Goal: Task Accomplishment & Management: Manage account settings

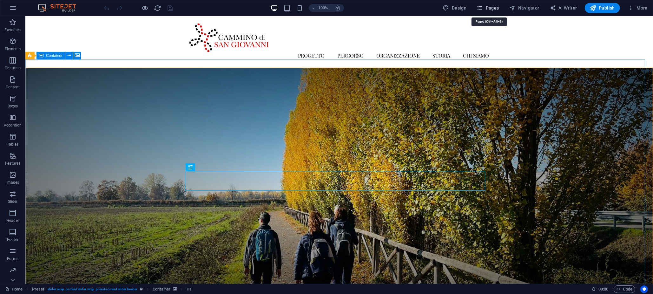
click at [493, 9] on span "Pages" at bounding box center [488, 8] width 22 height 6
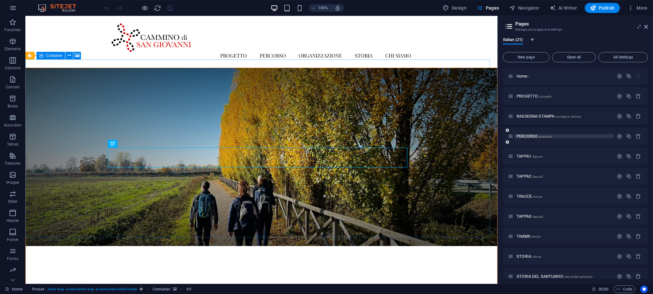
click at [534, 136] on span "PERCORSO /percorso" at bounding box center [535, 136] width 36 height 5
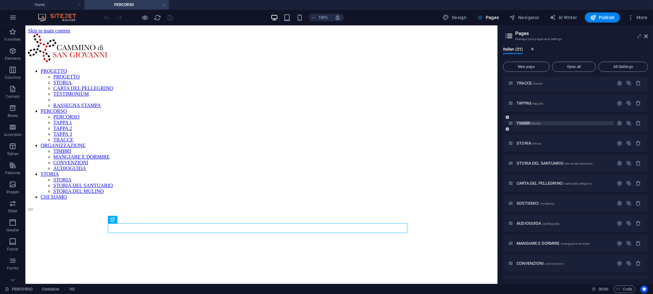
scroll to position [75, 0]
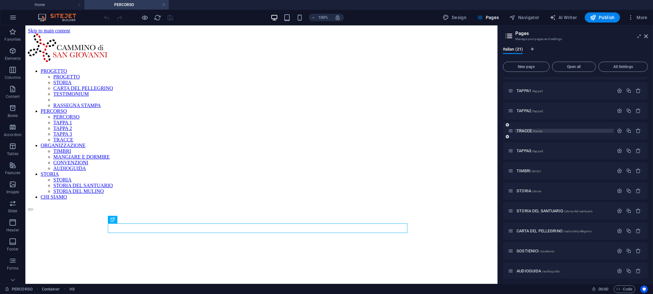
click at [532, 132] on span "TRACCE /tracce" at bounding box center [530, 130] width 26 height 5
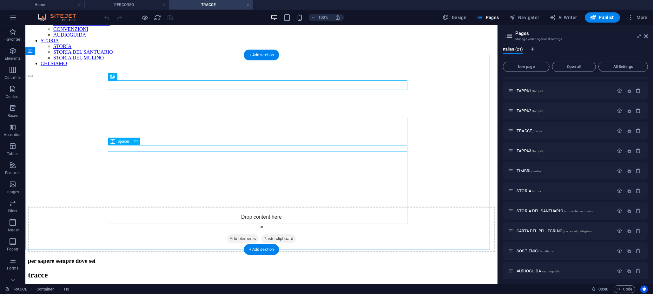
scroll to position [143, 0]
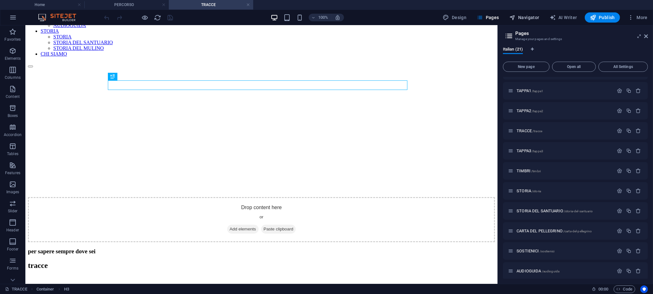
click at [526, 18] on span "Navigator" at bounding box center [524, 17] width 30 height 6
select select "16952189-it"
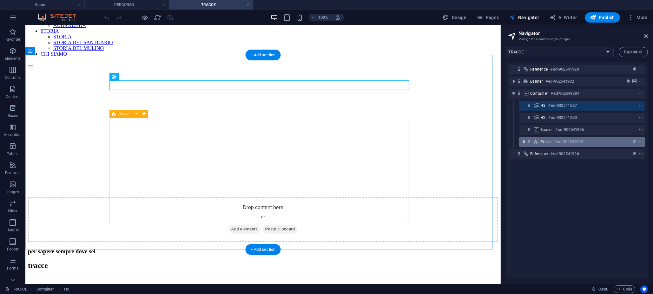
click at [525, 143] on icon "toggle-expand" at bounding box center [524, 141] width 6 height 6
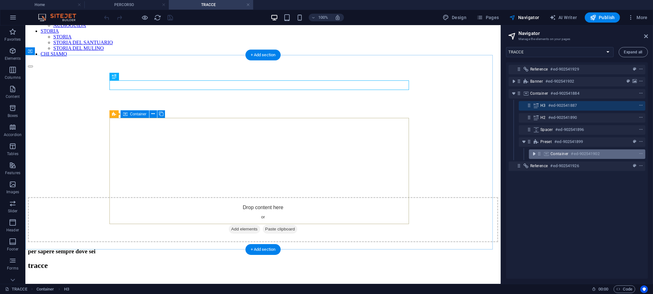
click at [534, 152] on icon "toggle-expand" at bounding box center [534, 153] width 6 height 6
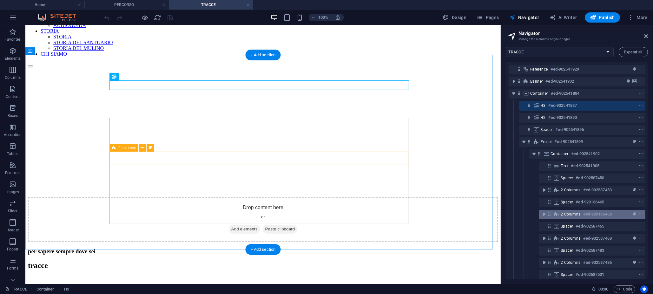
click at [641, 213] on icon "context-menu" at bounding box center [641, 214] width 4 height 4
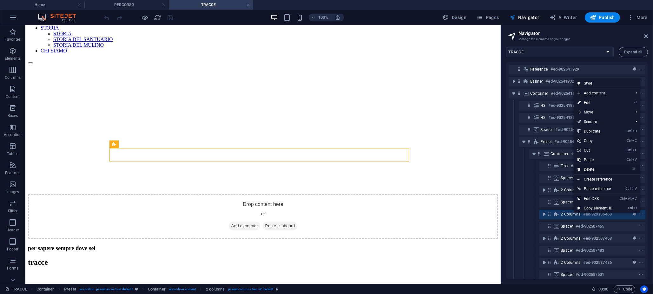
click at [610, 168] on link "⌦ Delete" at bounding box center [595, 169] width 43 height 10
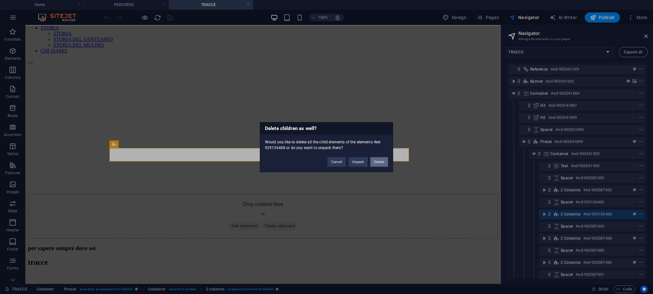
click at [383, 159] on button "Delete" at bounding box center [379, 162] width 18 height 10
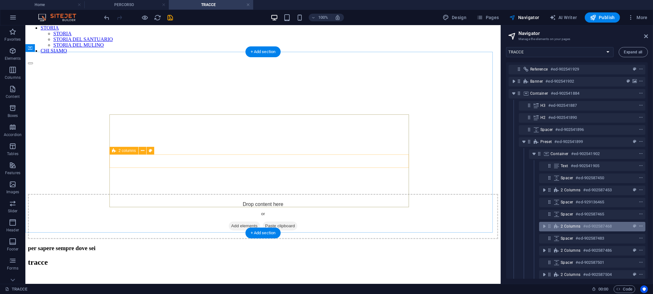
click at [640, 224] on icon "context-menu" at bounding box center [641, 226] width 4 height 4
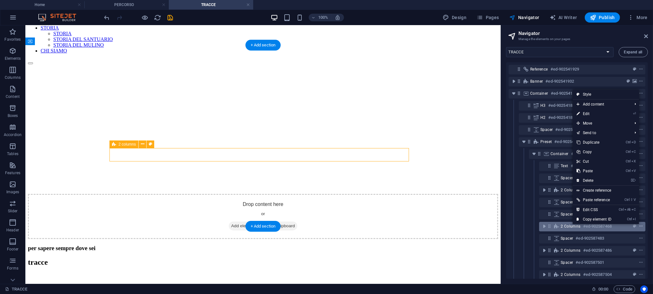
scroll to position [153, 0]
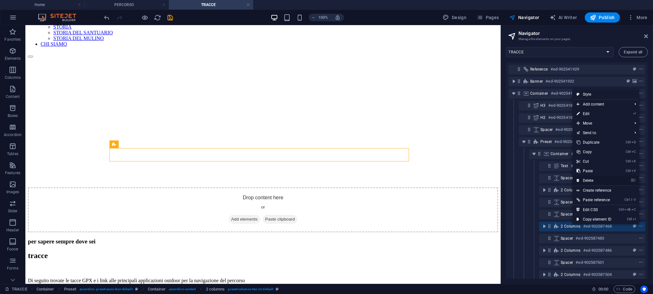
click at [591, 179] on link "⌦ Delete" at bounding box center [594, 181] width 43 height 10
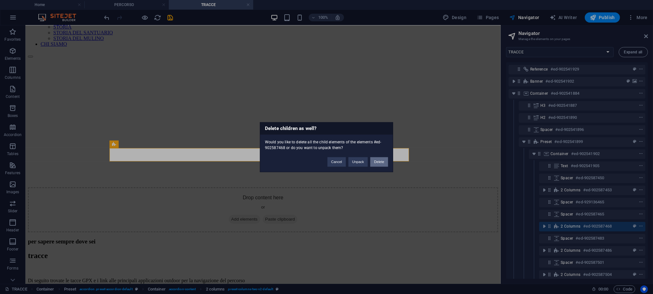
click at [374, 165] on button "Delete" at bounding box center [379, 162] width 18 height 10
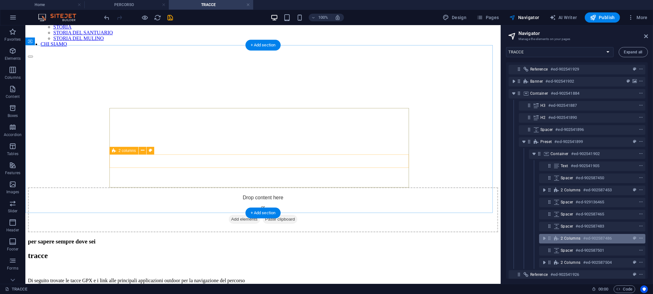
click at [640, 236] on icon "context-menu" at bounding box center [641, 238] width 4 height 4
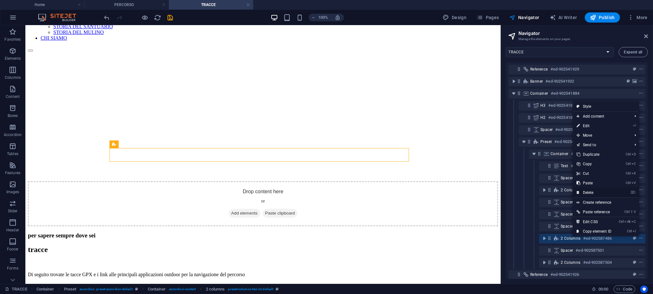
click at [599, 193] on link "⌦ Delete" at bounding box center [594, 193] width 43 height 10
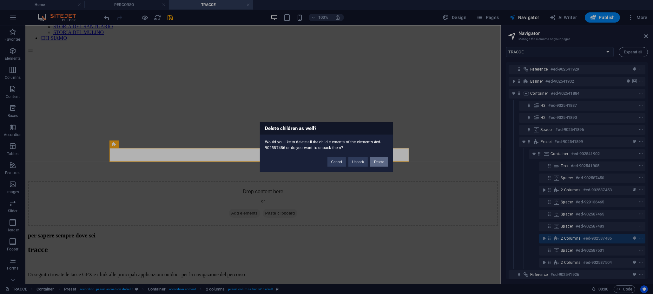
click at [377, 162] on button "Delete" at bounding box center [379, 162] width 18 height 10
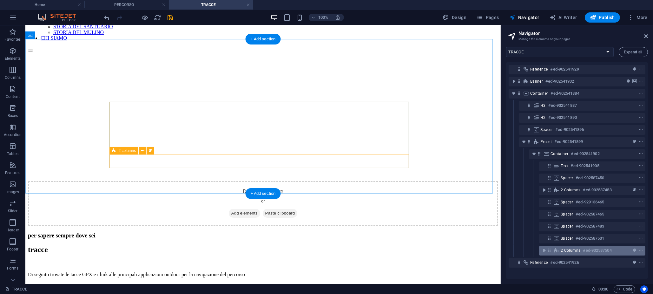
click at [640, 249] on icon "context-menu" at bounding box center [641, 250] width 4 height 4
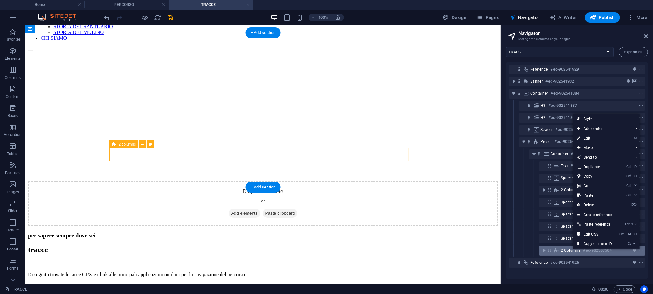
scroll to position [165, 0]
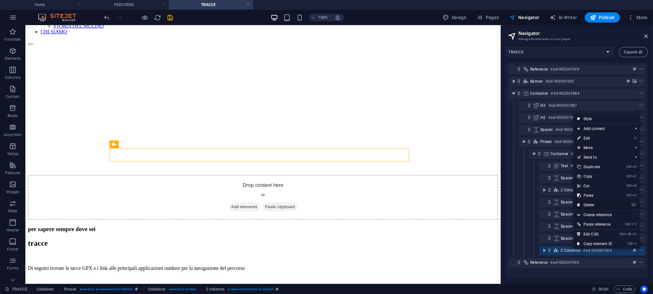
click at [599, 203] on link "⌦ Delete" at bounding box center [594, 205] width 43 height 10
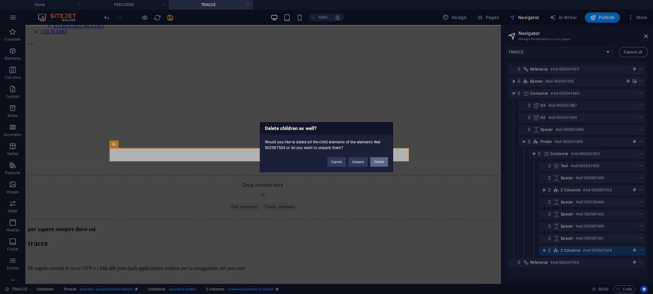
click at [382, 160] on button "Delete" at bounding box center [379, 162] width 18 height 10
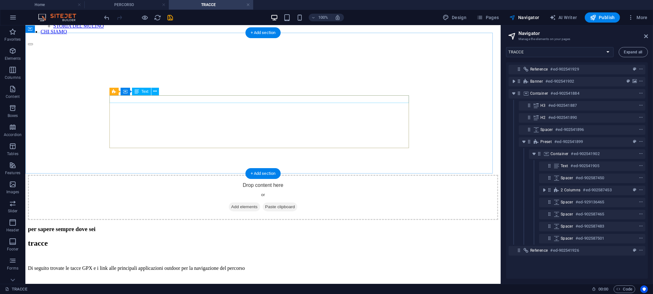
click at [179, 265] on div "Di seguito trovate le tacce GPX e i link alle principali applicazioni outdoor p…" at bounding box center [263, 268] width 470 height 6
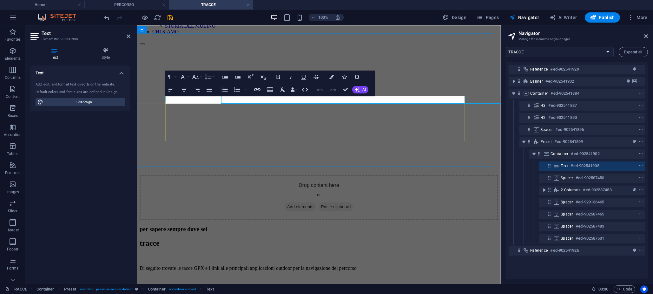
scroll to position [164, 0]
click at [226, 265] on p "Di seguito trovate le tacce GPX e i link alle principali applicazioni outdoor p…" at bounding box center [318, 268] width 359 height 6
drag, startPoint x: 224, startPoint y: 99, endPoint x: 312, endPoint y: 100, distance: 87.6
click at [312, 265] on p "Di seguito trovate le tacce GPX e i link alle principali applicazioni outdoor p…" at bounding box center [318, 268] width 359 height 6
click at [314, 265] on p "Di seguito trovate il link a [GEOGRAPHIC_DATA] per la navigazione del percorso" at bounding box center [318, 268] width 359 height 6
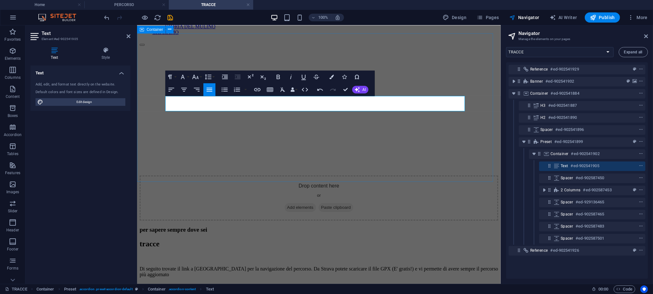
click at [465, 226] on div "per sapere sempre dove sei tracce Di seguito trovate il link a [GEOGRAPHIC_DATA…" at bounding box center [318, 280] width 359 height 109
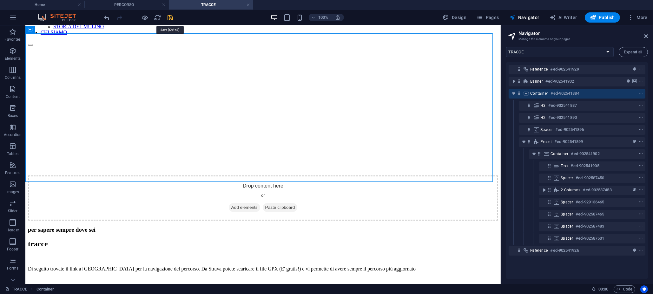
click at [171, 16] on icon "save" at bounding box center [170, 17] width 7 height 7
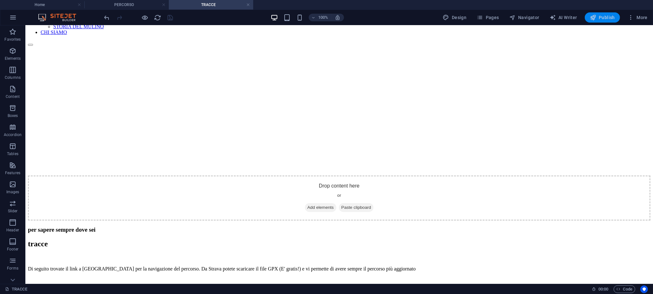
click at [612, 15] on span "Publish" at bounding box center [602, 17] width 25 height 6
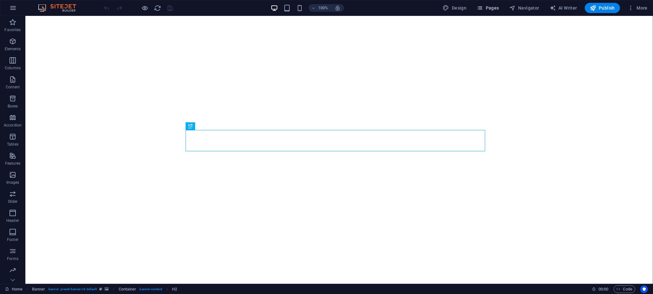
click at [498, 7] on span "Pages" at bounding box center [488, 8] width 22 height 6
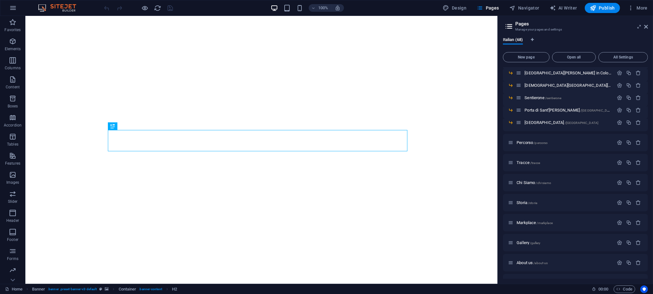
scroll to position [619, 0]
click at [527, 160] on span "Tracce /tracce" at bounding box center [528, 160] width 23 height 5
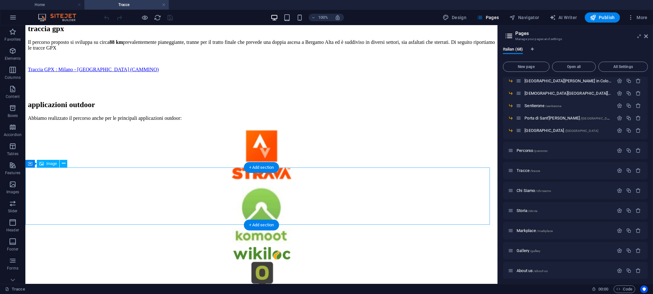
scroll to position [238, 0]
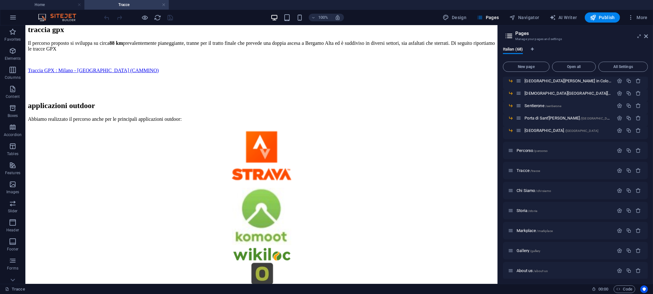
drag, startPoint x: 646, startPoint y: 229, endPoint x: 647, endPoint y: 246, distance: 16.2
click at [647, 246] on div "Home / Luoghi /luoghi Chiesa di Sant'Alessandro in Zebedia /chiesa-di-sant-ales…" at bounding box center [575, 178] width 145 height 202
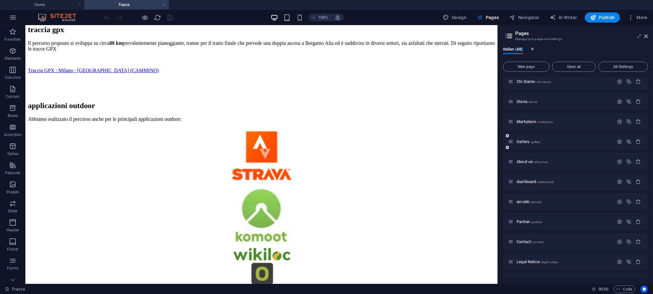
scroll to position [761, 0]
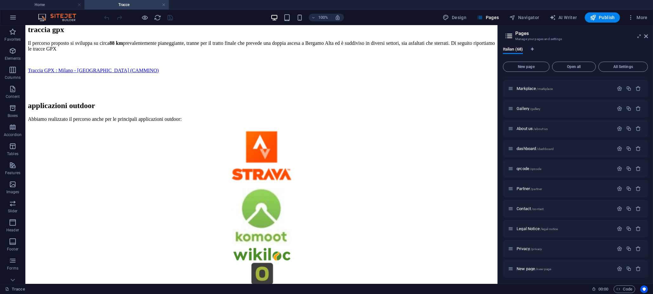
drag, startPoint x: 648, startPoint y: 260, endPoint x: 648, endPoint y: 233, distance: 26.3
click at [648, 233] on div "Italian (68) New page Open all All Settings Home / Luoghi /luoghi Chiesa di San…" at bounding box center [575, 163] width 155 height 242
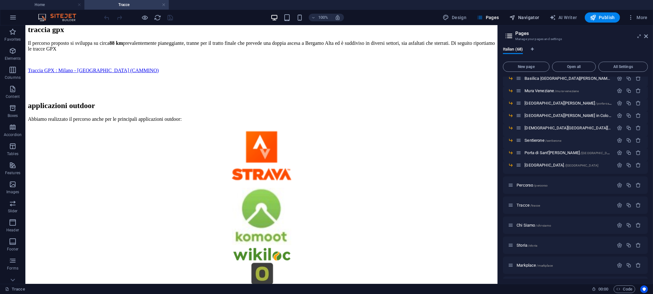
click at [530, 17] on span "Navigator" at bounding box center [524, 17] width 30 height 6
select select "16284162-it"
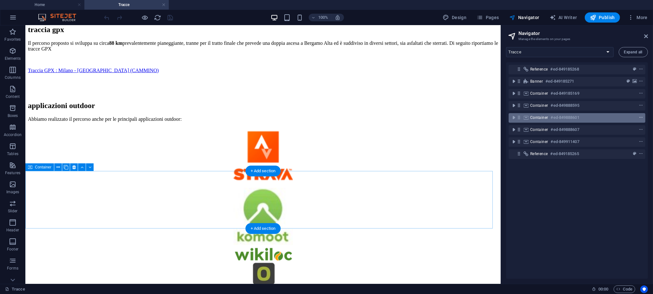
click at [641, 117] on icon "context-menu" at bounding box center [641, 117] width 4 height 4
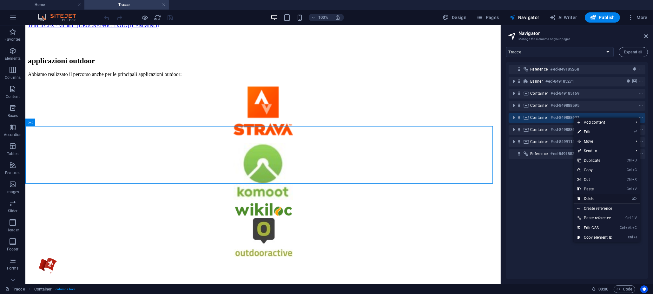
click at [594, 196] on link "⌦ Delete" at bounding box center [595, 199] width 43 height 10
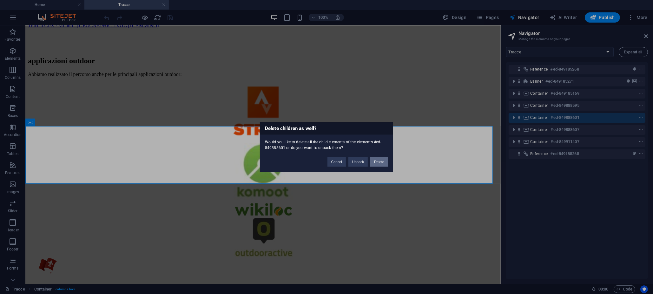
click at [384, 162] on button "Delete" at bounding box center [379, 162] width 18 height 10
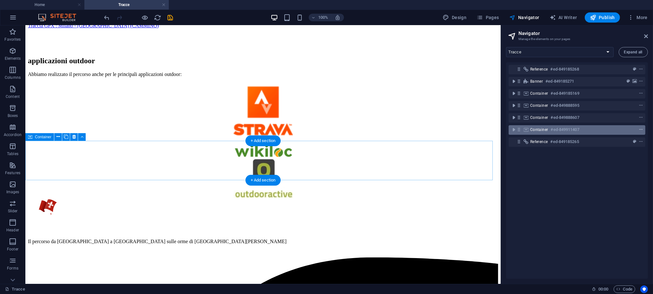
click at [640, 128] on icon "context-menu" at bounding box center [641, 129] width 4 height 4
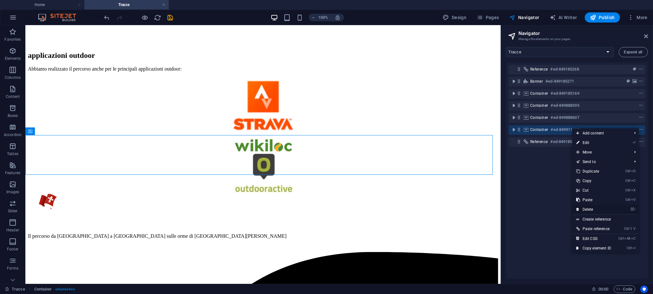
click at [592, 208] on link "⌦ Delete" at bounding box center [594, 209] width 43 height 10
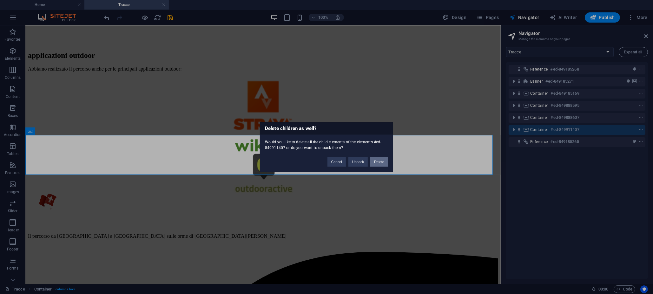
drag, startPoint x: 375, startPoint y: 162, endPoint x: 350, endPoint y: 136, distance: 36.1
click at [375, 162] on button "Delete" at bounding box center [379, 162] width 18 height 10
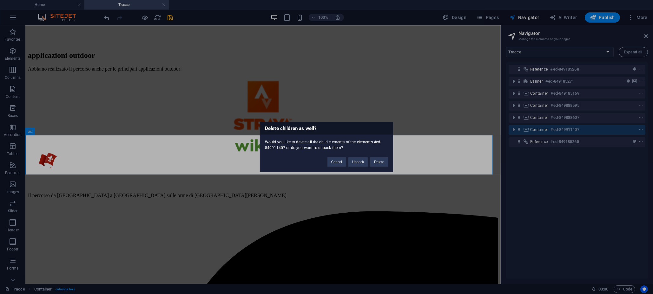
scroll to position [279, 0]
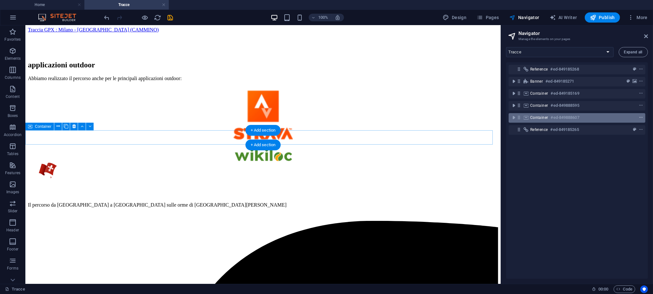
click at [640, 116] on icon "context-menu" at bounding box center [641, 117] width 4 height 4
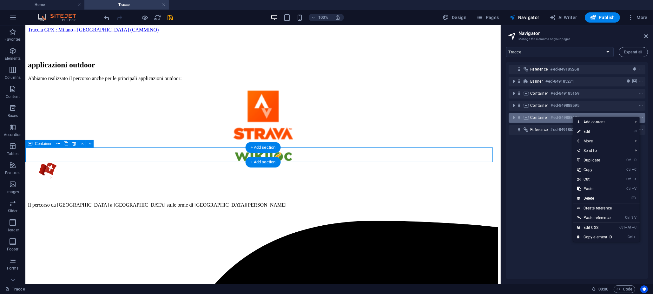
scroll to position [261, 0]
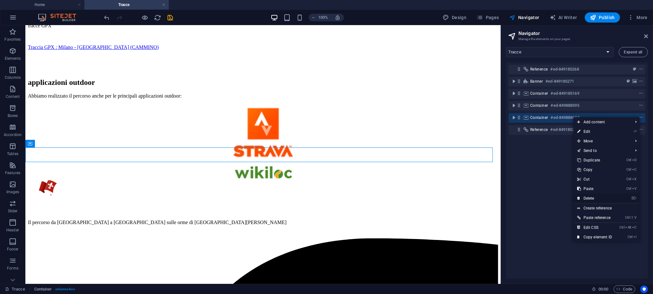
click at [595, 195] on link "⌦ Delete" at bounding box center [594, 198] width 43 height 10
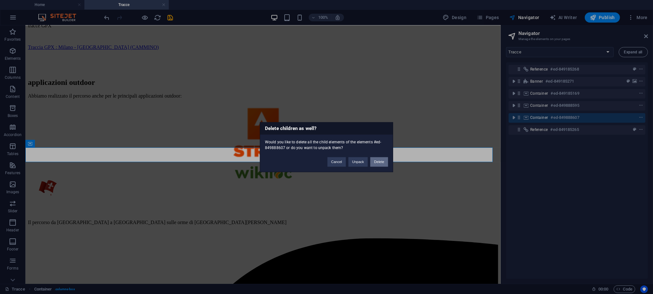
click at [378, 159] on button "Delete" at bounding box center [379, 162] width 18 height 10
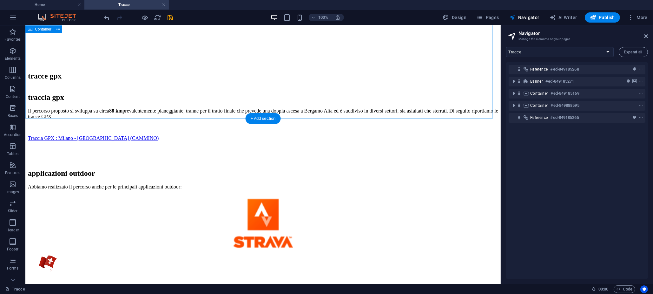
scroll to position [166, 0]
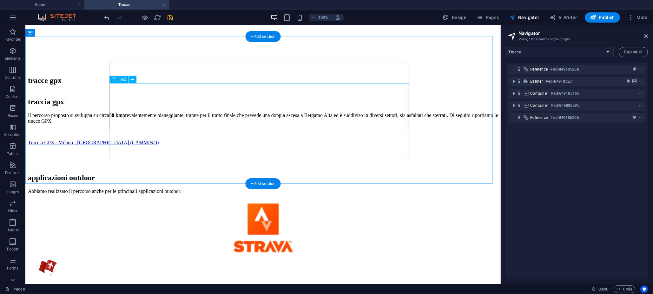
click at [298, 112] on div "Il percorso proposto si sviluppa su circa 88 km prevalentemente pianeggiante, t…" at bounding box center [263, 139] width 470 height 55
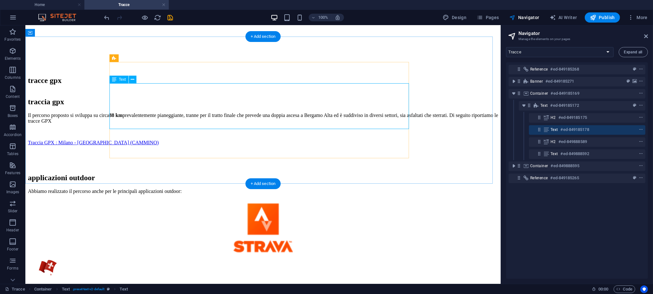
click at [231, 112] on div "Il percorso proposto si sviluppa su circa 88 km prevalentemente pianeggiante, t…" at bounding box center [263, 139] width 470 height 55
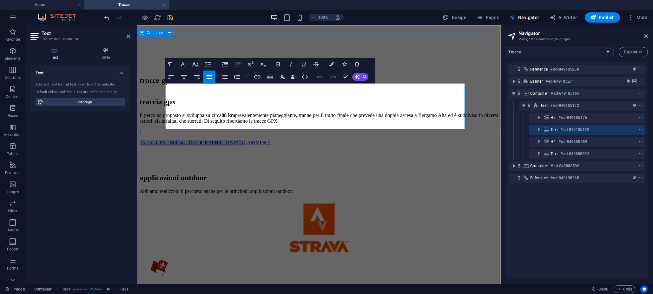
drag, startPoint x: 272, startPoint y: 109, endPoint x: 164, endPoint y: 103, distance: 108.1
click at [164, 103] on div "traccia gpx Il percorso proposto si sviluppa su circa 88 km prevalentemente pia…" at bounding box center [318, 145] width 359 height 96
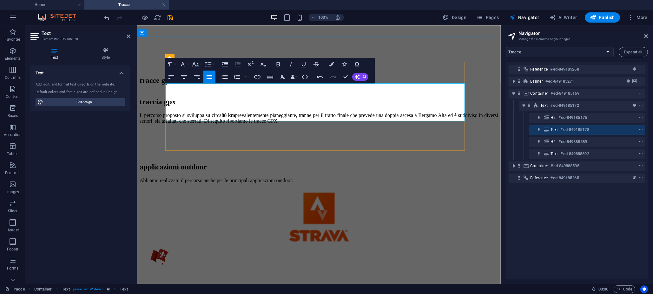
drag, startPoint x: 346, startPoint y: 96, endPoint x: 426, endPoint y: 97, distance: 79.7
click at [426, 112] on p "Il percorso proposto si sviluppa su circa 88 km prevalentemente pianeggiante, t…" at bounding box center [318, 117] width 359 height 11
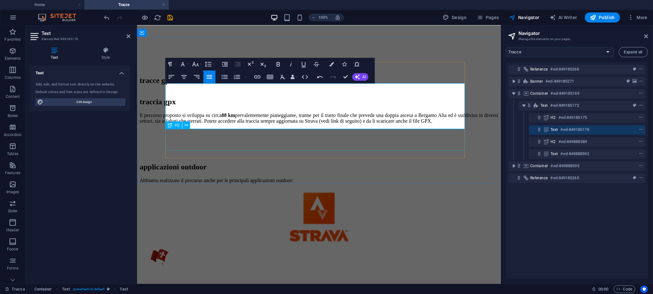
click at [287, 162] on div "applicazioni outdoor" at bounding box center [318, 166] width 359 height 9
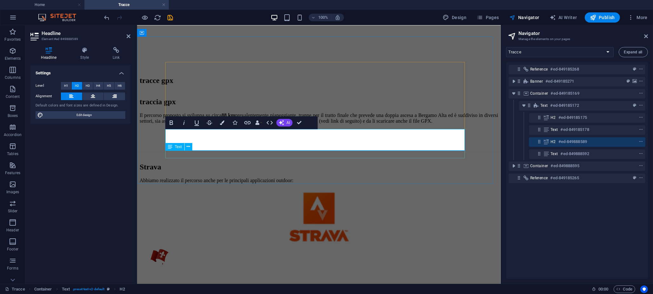
click at [313, 177] on div "Abbiamo realizzato il percorso anche per le principali applicazioni outdoor:" at bounding box center [318, 180] width 359 height 6
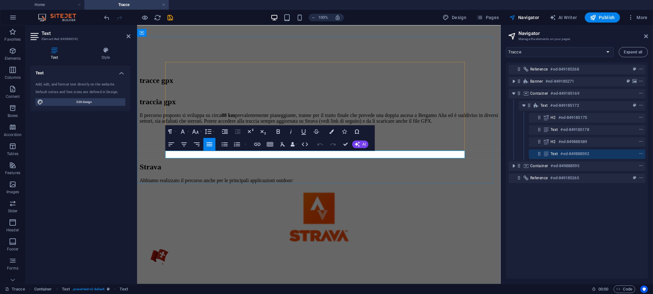
click at [313, 177] on p "Abbiamo realizzato il percorso anche per le principali applicazioni outdoor:" at bounding box center [318, 180] width 359 height 6
click at [593, 244] on div "Reference #ed-849185268 Banner #ed-849185271 Container #ed-849185169 Text #ed-8…" at bounding box center [577, 170] width 142 height 216
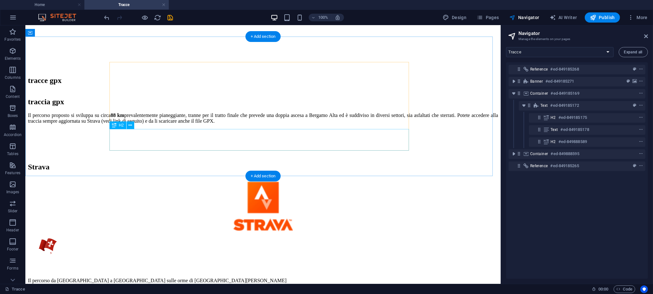
click at [199, 162] on div "Strava" at bounding box center [263, 166] width 470 height 9
click at [641, 142] on icon "context-menu" at bounding box center [641, 141] width 4 height 4
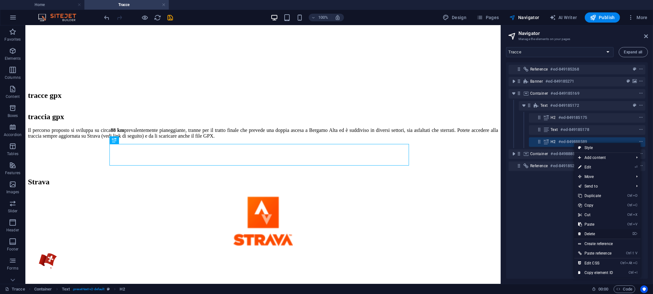
click at [603, 233] on link "⌦ Delete" at bounding box center [595, 234] width 43 height 10
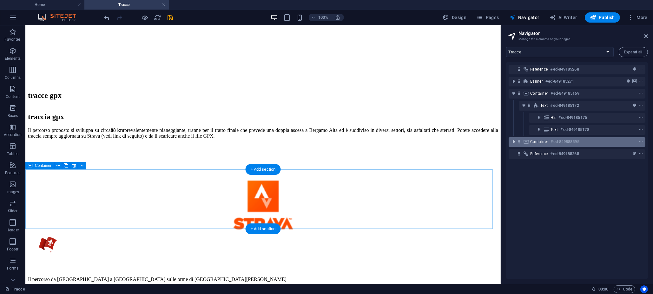
click at [515, 142] on icon "toggle-expand" at bounding box center [514, 141] width 6 height 6
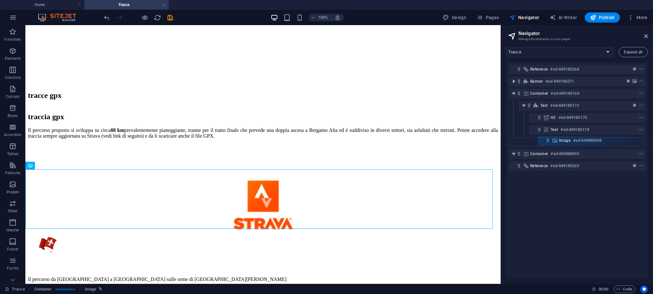
drag, startPoint x: 528, startPoint y: 152, endPoint x: 548, endPoint y: 137, distance: 25.2
click at [548, 137] on div "Reference #ed-849185268 Banner #ed-849185271 Container #ed-849185169 Text #ed-8…" at bounding box center [577, 170] width 142 height 216
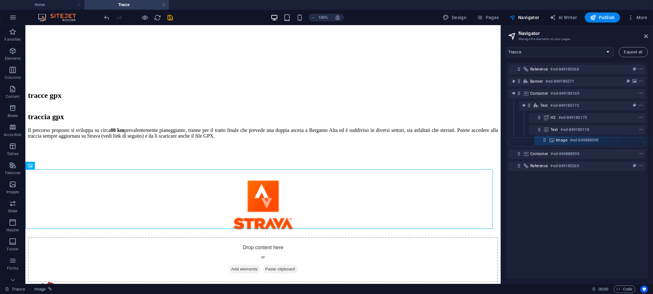
drag, startPoint x: 520, startPoint y: 141, endPoint x: 548, endPoint y: 139, distance: 27.7
click at [548, 139] on div "Reference #ed-849185268 Banner #ed-849185271 Container #ed-849185169 Text #ed-8…" at bounding box center [577, 170] width 142 height 216
drag, startPoint x: 519, startPoint y: 140, endPoint x: 547, endPoint y: 128, distance: 29.7
click at [547, 128] on div "Reference #ed-849185268 Banner #ed-849185271 Container #ed-849185169 Text #ed-8…" at bounding box center [577, 170] width 142 height 216
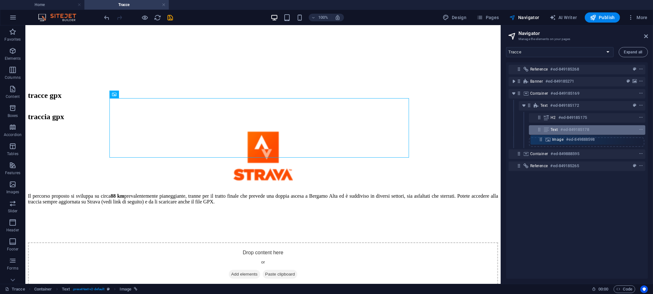
drag, startPoint x: 540, startPoint y: 129, endPoint x: 541, endPoint y: 140, distance: 11.5
click at [541, 140] on div "Reference #ed-849185268 Banner #ed-849185271 Container #ed-849185169 Text #ed-8…" at bounding box center [577, 170] width 142 height 216
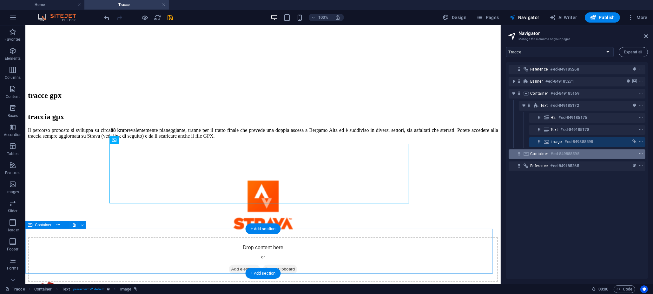
click at [639, 152] on icon "context-menu" at bounding box center [641, 153] width 4 height 4
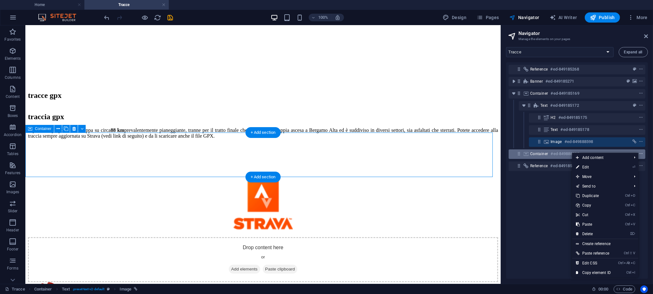
scroll to position [248, 0]
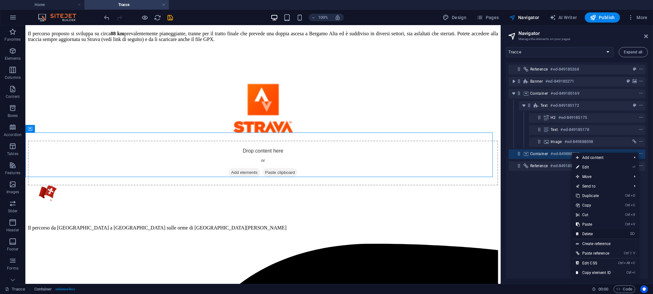
click at [591, 234] on link "⌦ Delete" at bounding box center [593, 234] width 43 height 10
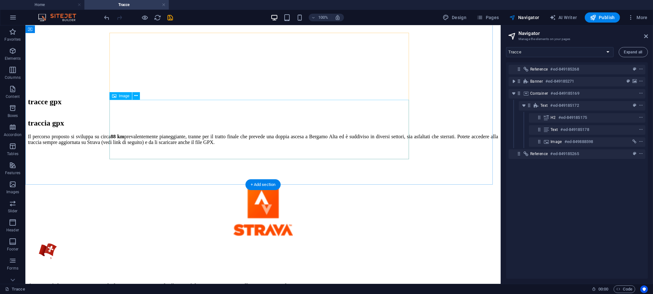
scroll to position [140, 0]
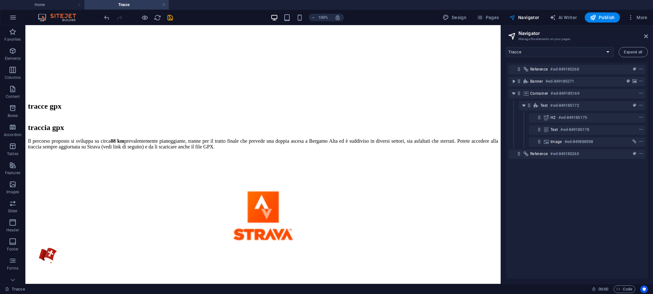
click at [600, 212] on div "Reference #ed-849185268 Banner #ed-849185271 Container #ed-849185169 Text #ed-8…" at bounding box center [577, 170] width 142 height 216
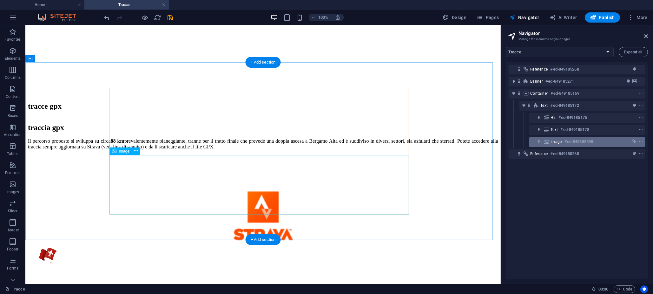
click at [593, 140] on h6 "#ed-849888598" at bounding box center [579, 142] width 29 height 8
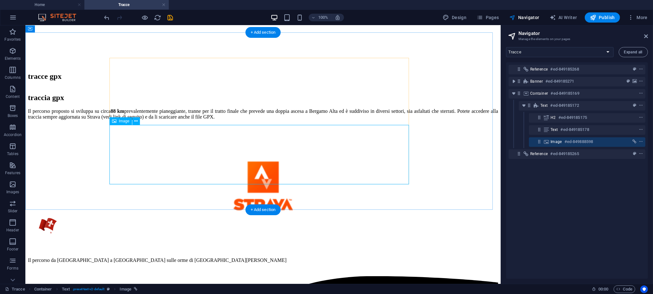
click at [560, 141] on span "Image" at bounding box center [556, 141] width 11 height 5
click at [560, 140] on span "Image" at bounding box center [556, 141] width 11 height 5
select select "px"
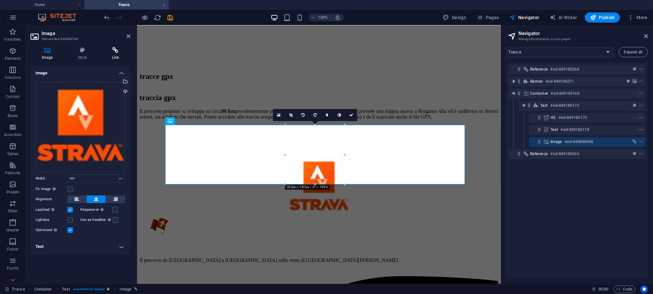
click at [117, 53] on h4 "Link" at bounding box center [116, 53] width 30 height 13
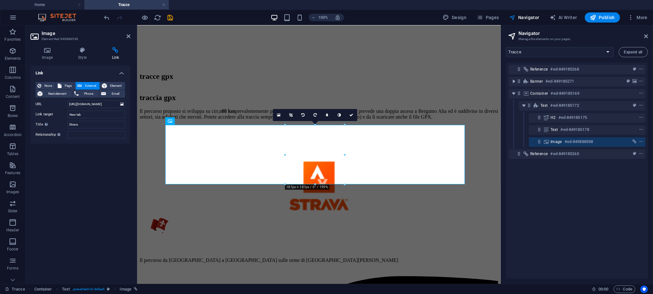
click at [534, 229] on div "Reference #ed-849185268 Banner #ed-849185271 Container #ed-849185169 Text #ed-8…" at bounding box center [577, 170] width 142 height 216
click at [170, 17] on icon "save" at bounding box center [170, 17] width 7 height 7
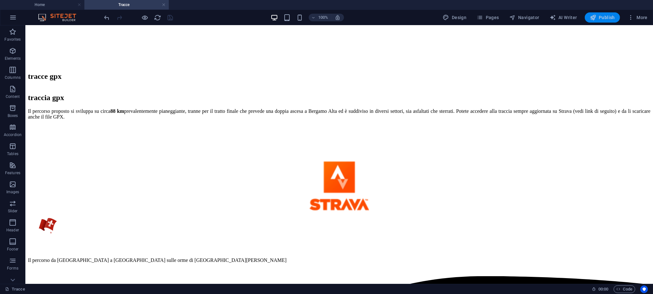
click at [601, 18] on span "Publish" at bounding box center [602, 17] width 25 height 6
